Goal: Task Accomplishment & Management: Manage account settings

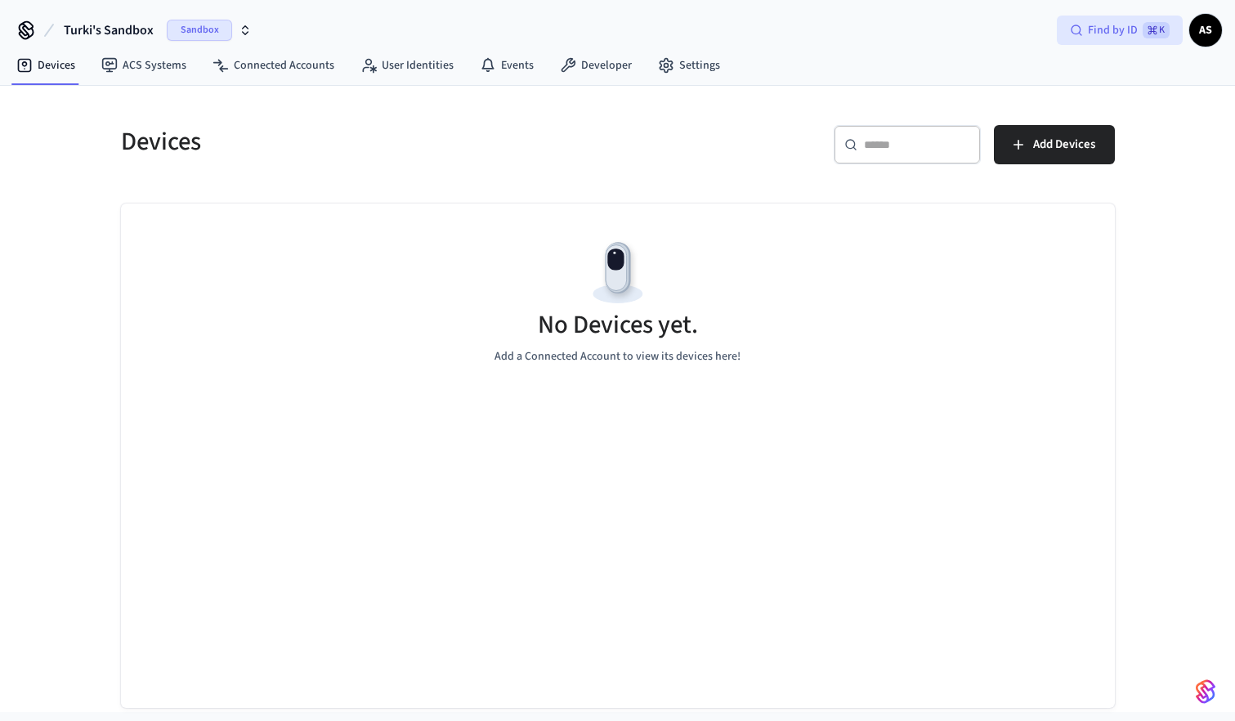
click at [1119, 25] on span "Find by ID" at bounding box center [1113, 30] width 50 height 16
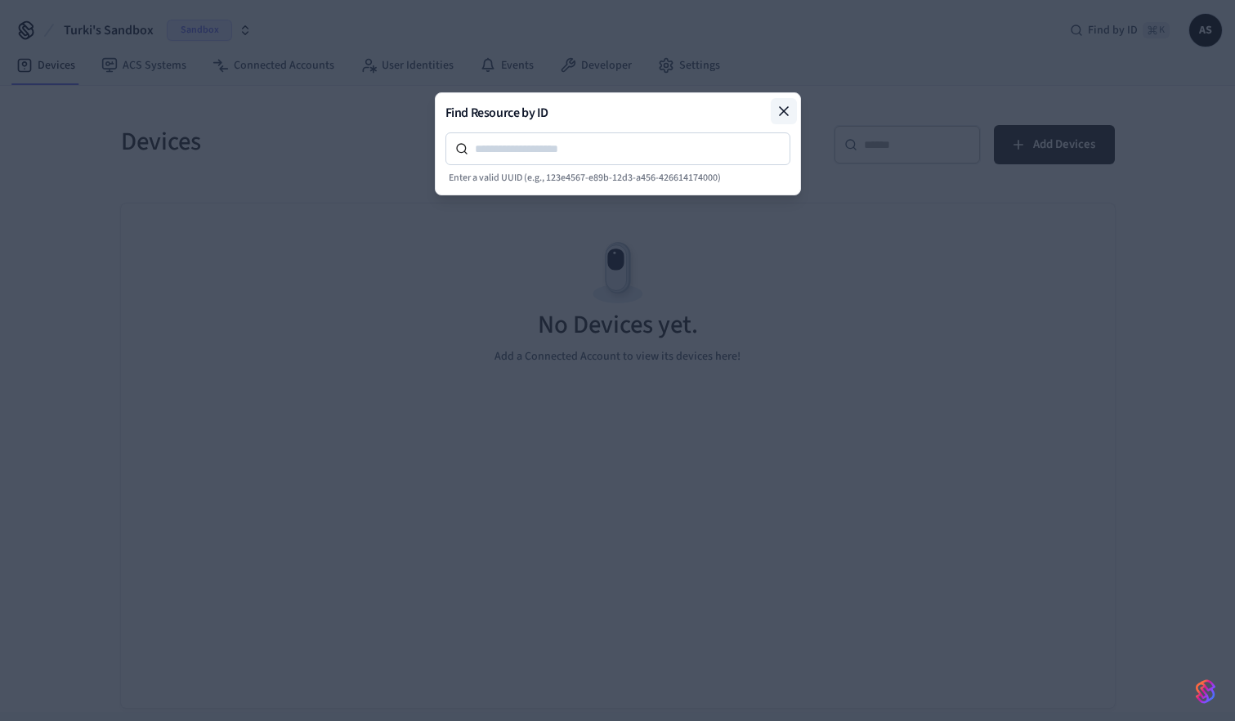
click at [780, 113] on icon at bounding box center [784, 111] width 16 height 16
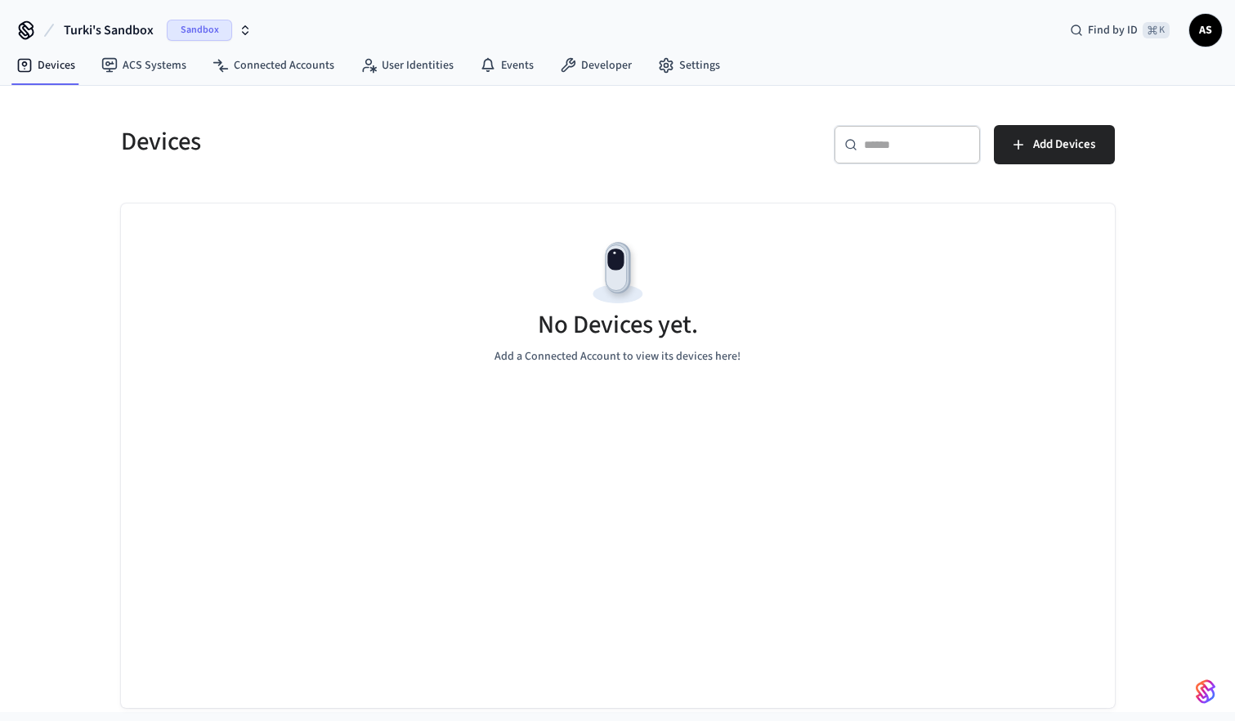
click at [380, 120] on div "Devices" at bounding box center [354, 141] width 507 height 72
click at [213, 31] on span "Sandbox" at bounding box center [199, 30] width 65 height 21
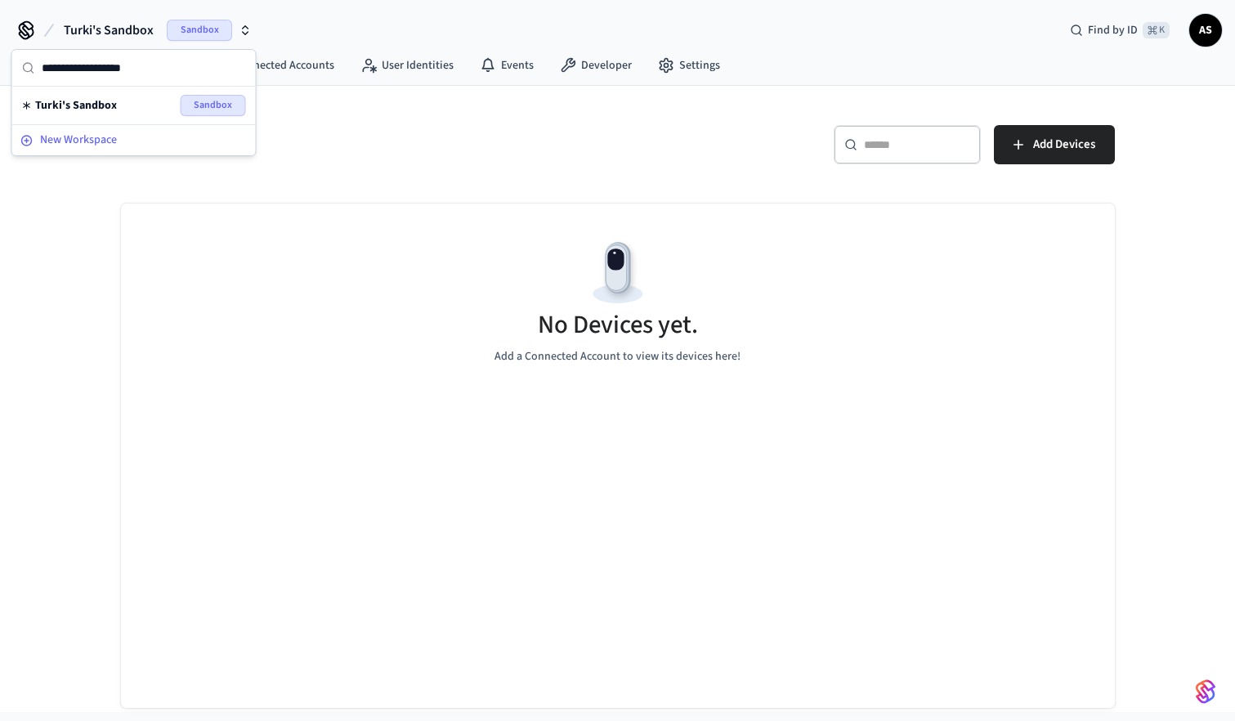
click at [112, 134] on span "New Workspace" at bounding box center [78, 140] width 77 height 17
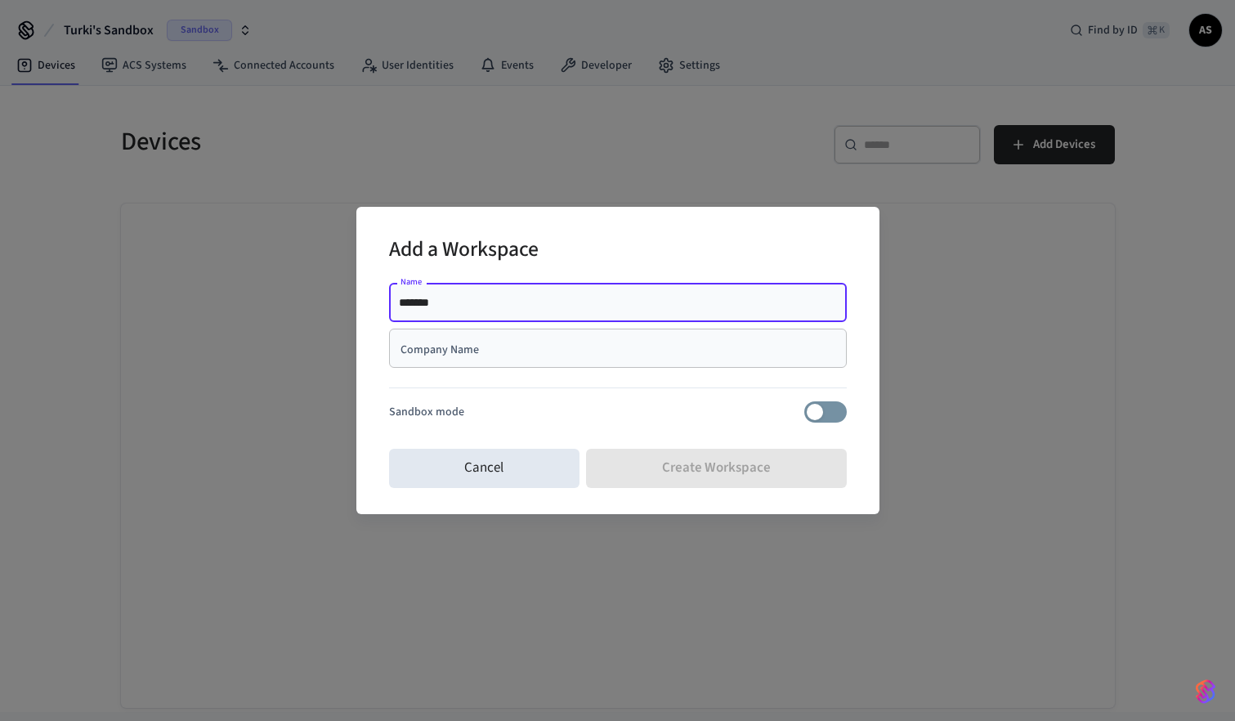
type input "*******"
